Goal: Task Accomplishment & Management: Use online tool/utility

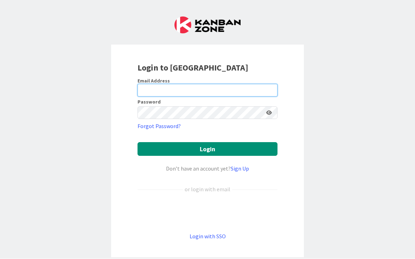
click at [200, 91] on input "email" at bounding box center [207, 90] width 140 height 13
type input "[EMAIL_ADDRESS][DOMAIN_NAME]"
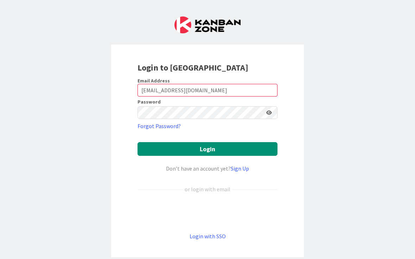
click at [207, 149] on button "Login" at bounding box center [207, 150] width 140 height 14
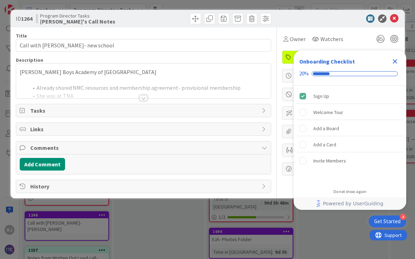
click at [391, 63] on icon "Close Checklist" at bounding box center [394, 61] width 8 height 8
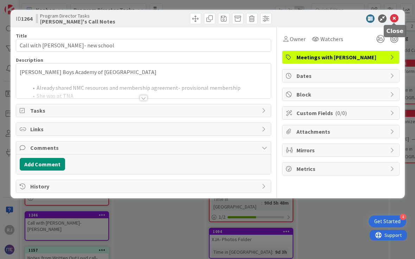
click at [393, 19] on icon at bounding box center [394, 18] width 8 height 8
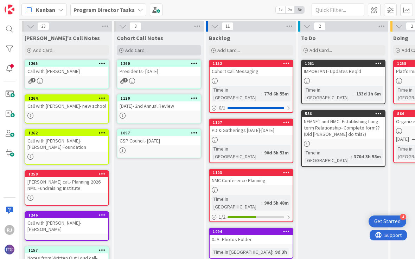
click at [151, 49] on div "Add Card..." at bounding box center [159, 50] width 84 height 11
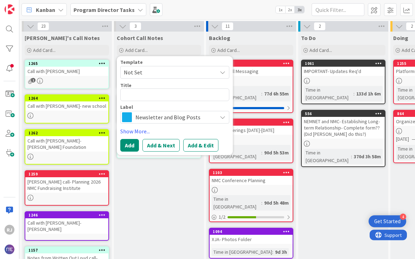
click at [173, 114] on span "Newsletter and Blog Posts" at bounding box center [174, 117] width 78 height 10
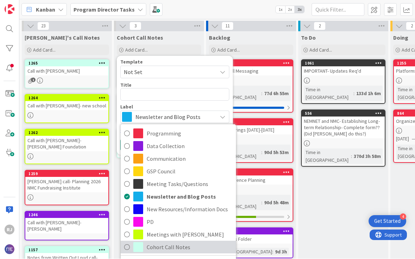
click at [169, 246] on span "Cohort Call Notes" at bounding box center [190, 247] width 86 height 11
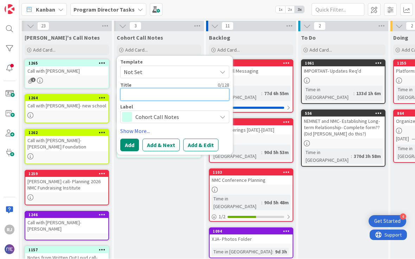
click at [158, 97] on textarea at bounding box center [174, 95] width 109 height 13
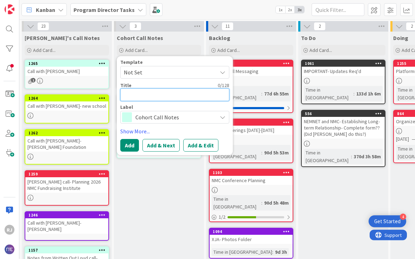
type textarea "x"
type textarea "F"
type textarea "x"
type textarea "Fi"
type textarea "x"
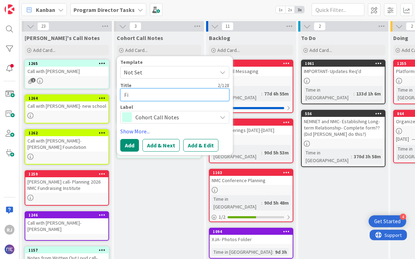
type textarea "Fin"
type textarea "x"
type textarea "Fina"
type textarea "x"
type textarea "[PERSON_NAME]"
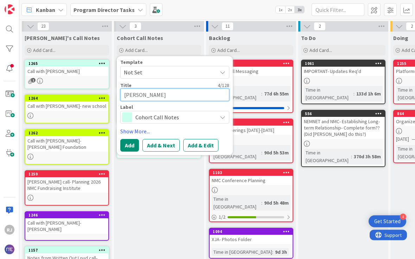
type textarea "x"
type textarea "Financ"
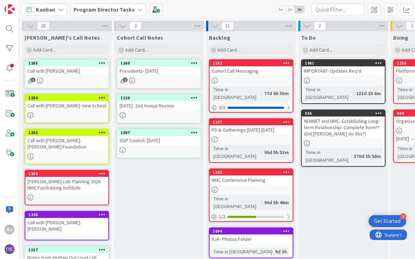
click at [161, 74] on div "Presidents- [DATE]" at bounding box center [158, 71] width 83 height 9
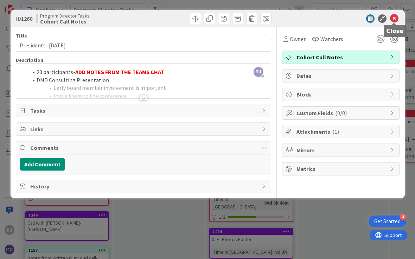
click at [392, 20] on icon at bounding box center [394, 18] width 8 height 8
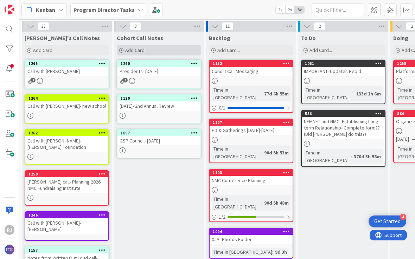
click at [154, 50] on div "Add Card..." at bounding box center [159, 50] width 84 height 11
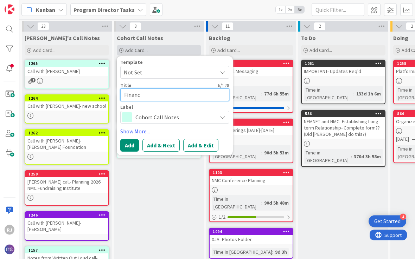
type textarea "x"
type textarea "Finance"
type textarea "x"
type textarea "Finance"
type textarea "x"
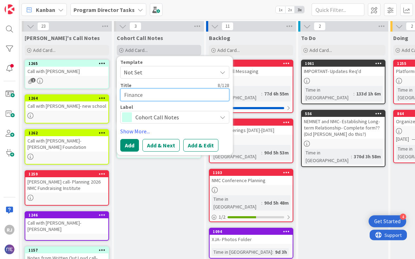
type textarea "Finance &"
type textarea "x"
type textarea "Finance &"
type textarea "x"
type textarea "Finance & O"
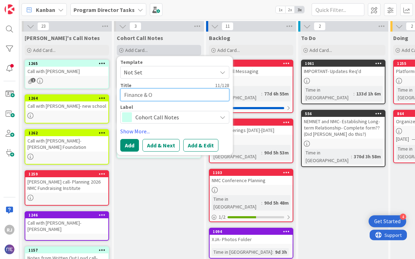
type textarea "x"
type textarea "Finance & Op"
type textarea "x"
type textarea "Finance & Ope"
type textarea "x"
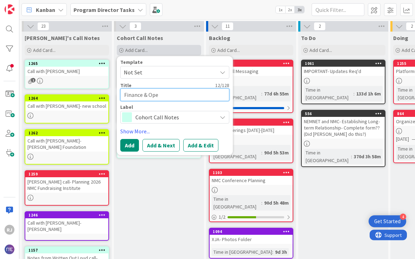
type textarea "Finance & Oper"
type textarea "x"
type textarea "Finance & Opera"
type textarea "x"
type textarea "Finance & Operat"
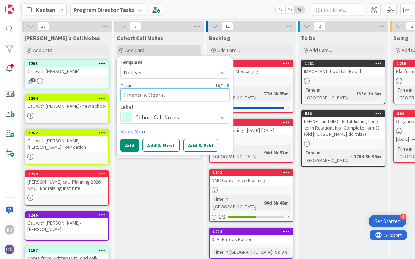
type textarea "x"
type textarea "Finance & Operati"
type textarea "x"
type textarea "Finance & Operatio"
type textarea "x"
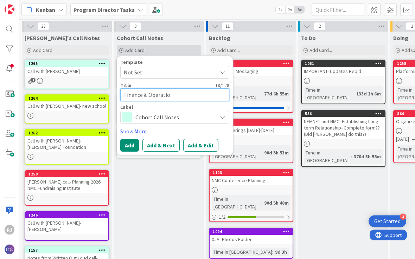
type textarea "Finance & Operation"
type textarea "x"
type textarea "Finance & Operations"
type textarea "x"
type textarea "Finance & Operations"
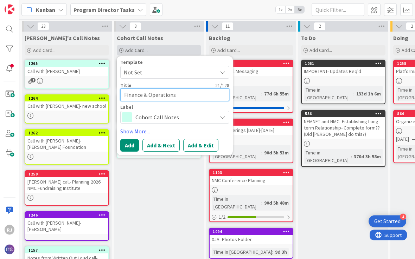
type textarea "x"
type textarea "Finance & Operations 9"
type textarea "x"
type textarea "Finance & Operations 9-"
type textarea "x"
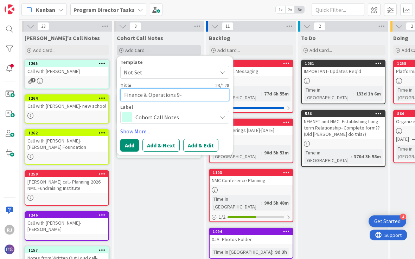
type textarea "Finance & Operations 9-2"
type textarea "x"
type textarea "Finance & Operations 9-25"
type textarea "x"
type textarea "Finance & Operations 9-25-"
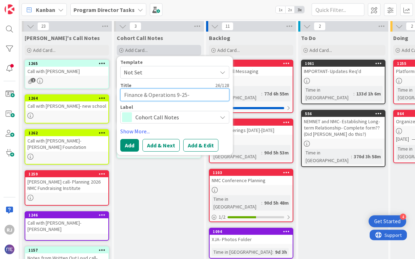
type textarea "x"
type textarea "Finance & Operations 9-25-2"
type textarea "x"
type textarea "Finance & Operations [DATE]"
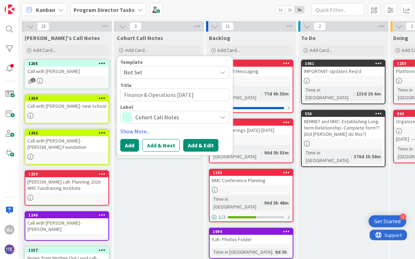
click at [192, 146] on button "Add & Edit" at bounding box center [200, 145] width 35 height 13
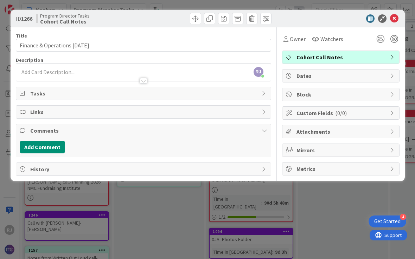
click at [118, 65] on div "[PERSON_NAME] [PERSON_NAME] joined 15 m ago" at bounding box center [143, 73] width 254 height 18
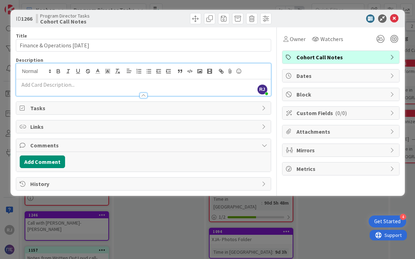
click at [52, 84] on p at bounding box center [143, 85] width 247 height 8
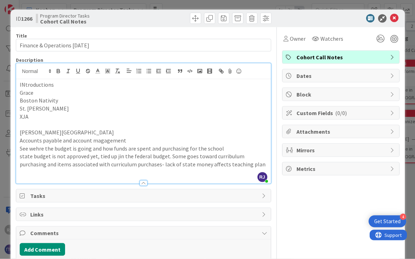
click at [48, 131] on p "[PERSON_NAME][GEOGRAPHIC_DATA]" at bounding box center [143, 133] width 247 height 8
click at [40, 117] on p "XJA" at bounding box center [143, 117] width 247 height 8
click at [238, 165] on p "state budget is not approved yet, tied up jin the federal budget. Some goes tow…" at bounding box center [143, 161] width 247 height 16
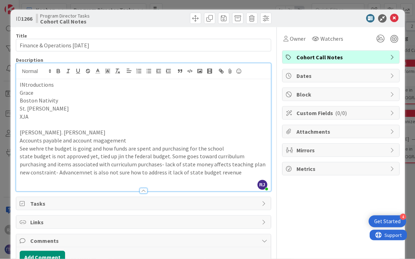
click at [24, 131] on p "[PERSON_NAME]. [PERSON_NAME]" at bounding box center [143, 133] width 247 height 8
click at [25, 131] on p "[PERSON_NAME]. [PERSON_NAME]" at bounding box center [143, 133] width 247 height 8
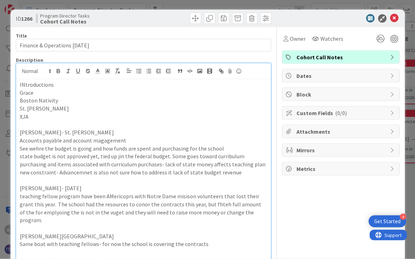
click at [390, 18] on icon at bounding box center [394, 18] width 8 height 8
